Goal: Navigation & Orientation: Go to known website

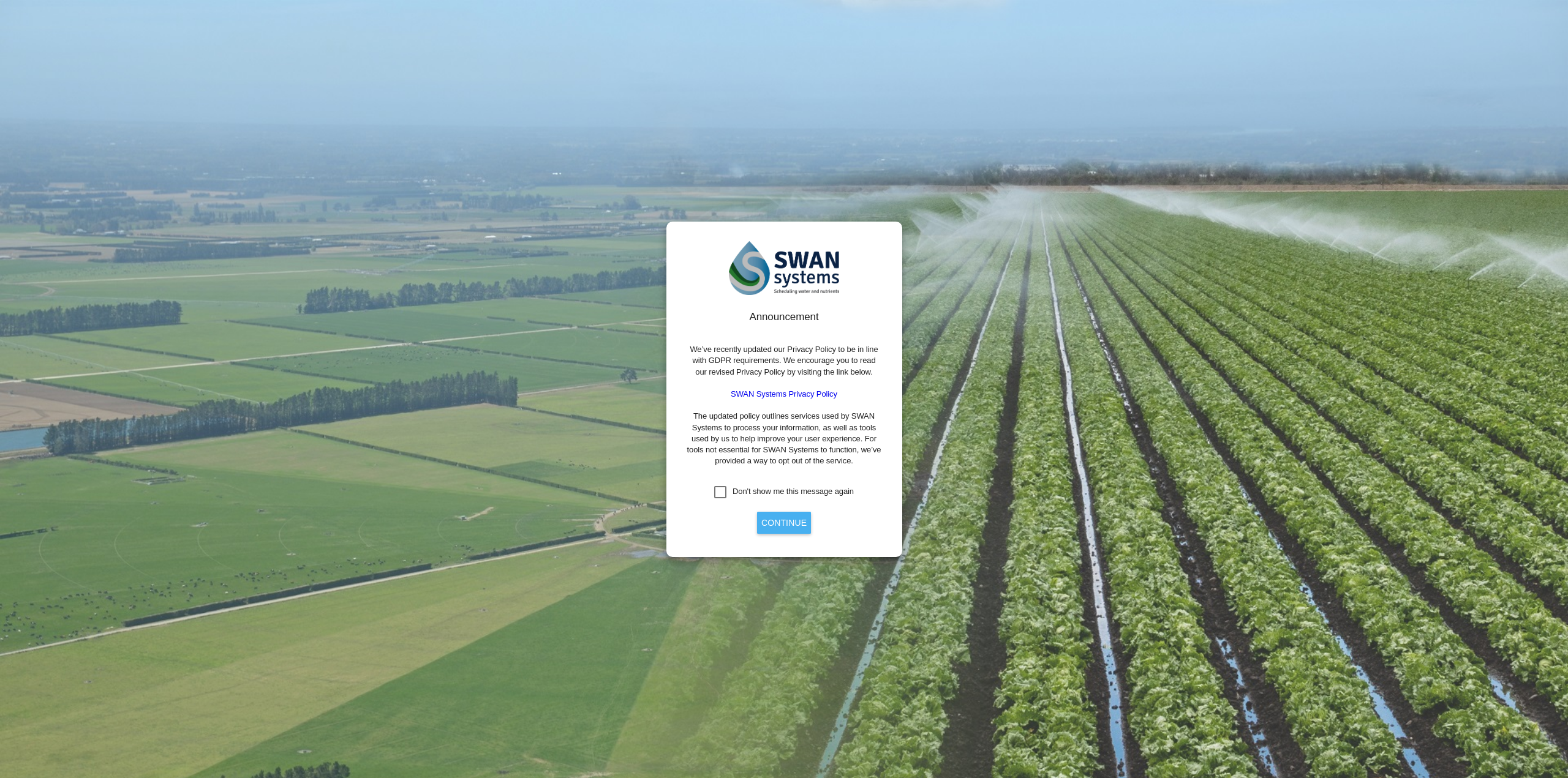
click at [784, 521] on button "Continue" at bounding box center [784, 523] width 54 height 22
